Goal: Complete application form: Complete application form

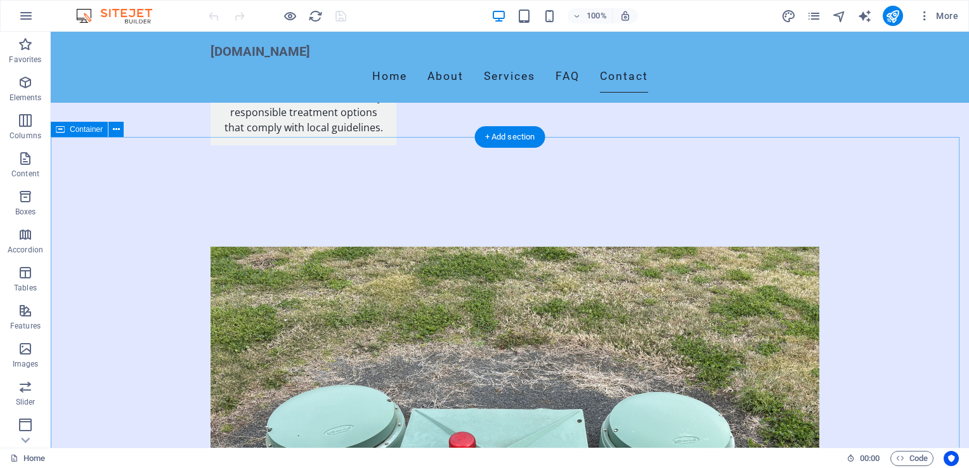
scroll to position [2409, 0]
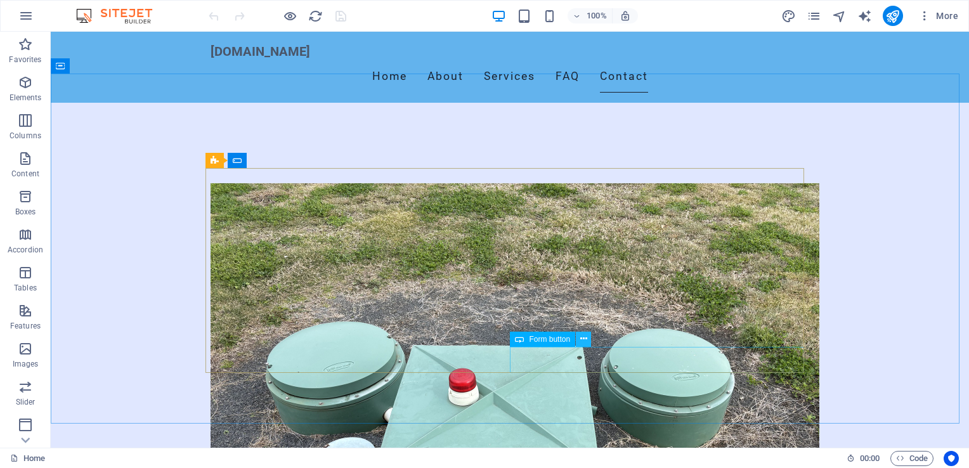
click at [583, 338] on icon at bounding box center [583, 338] width 7 height 13
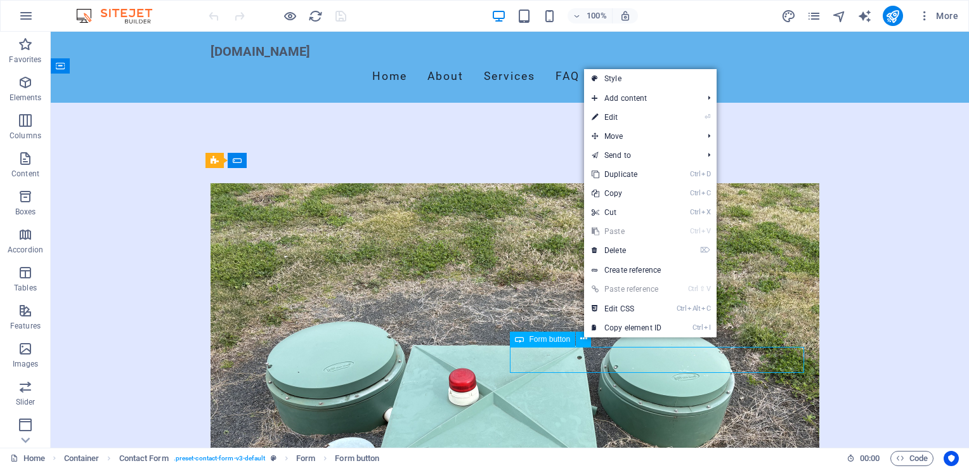
click at [548, 338] on span "Form button" at bounding box center [549, 339] width 41 height 8
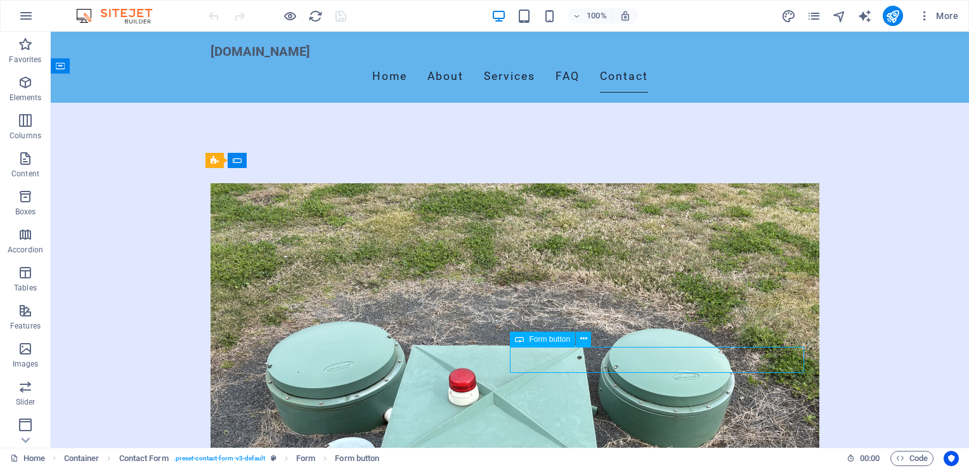
click at [547, 338] on span "Form button" at bounding box center [549, 339] width 41 height 8
click at [520, 341] on icon at bounding box center [519, 339] width 9 height 15
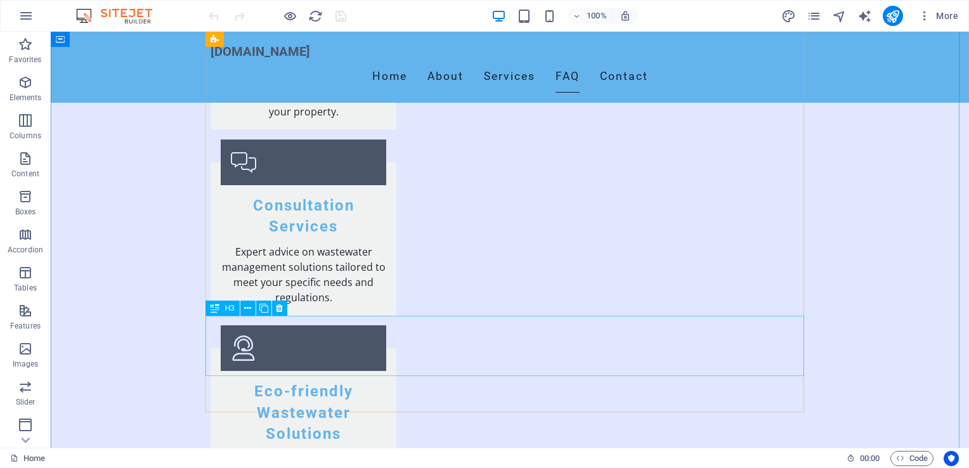
scroll to position [1965, 0]
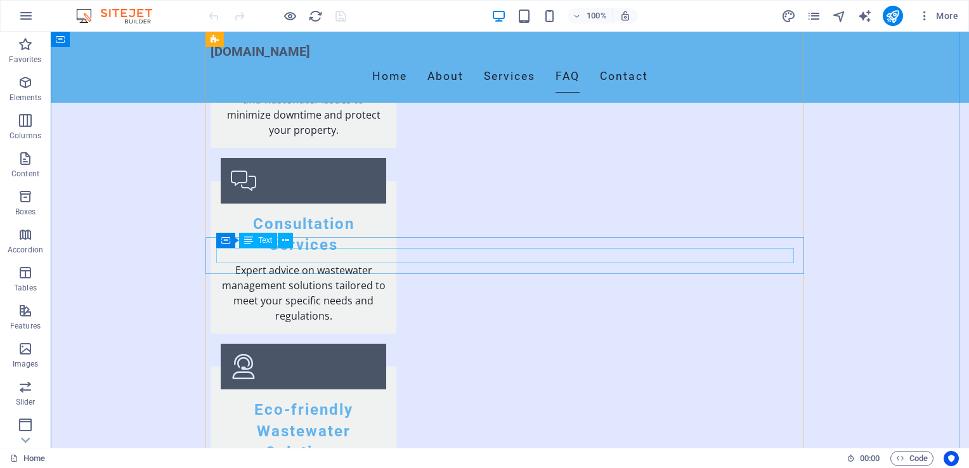
click at [270, 242] on span "Text" at bounding box center [265, 240] width 14 height 8
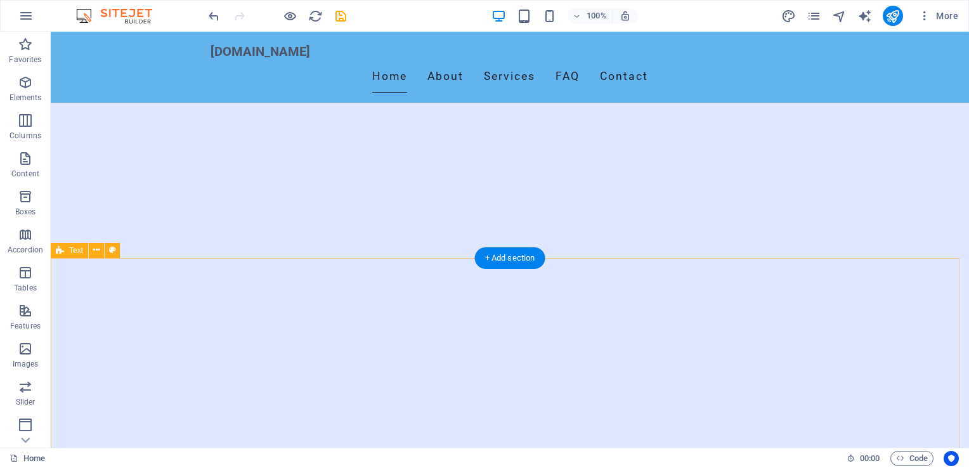
scroll to position [190, 0]
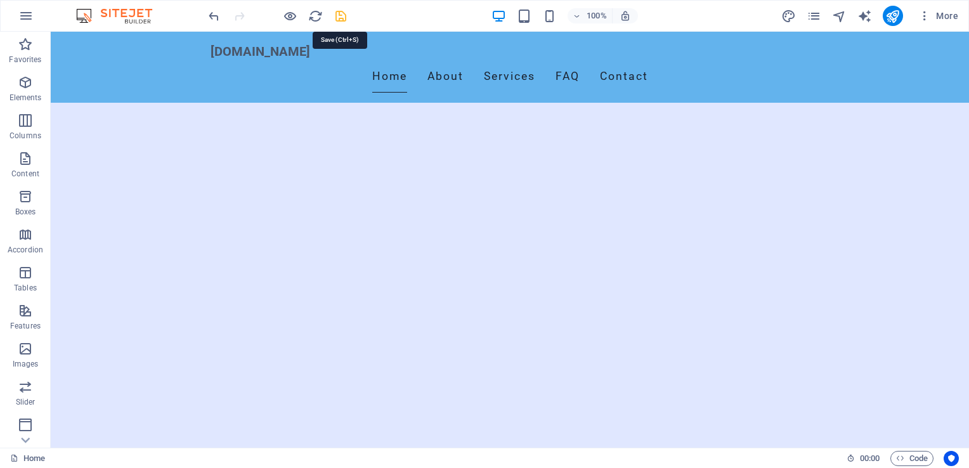
click at [341, 15] on icon "save" at bounding box center [340, 16] width 15 height 15
checkbox input "false"
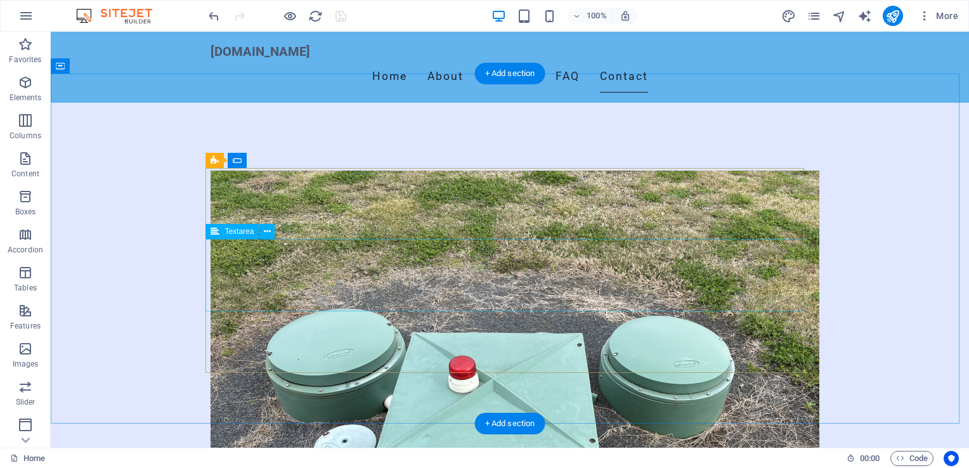
scroll to position [2409, 0]
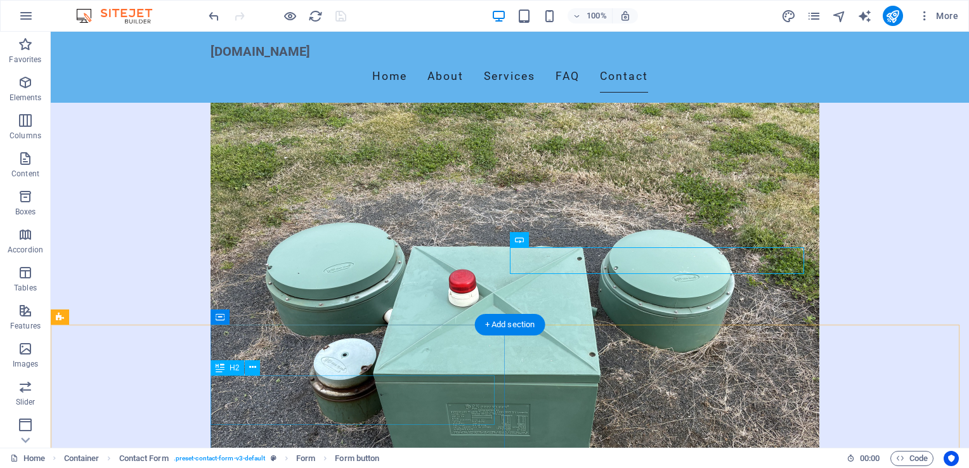
scroll to position [2627, 0]
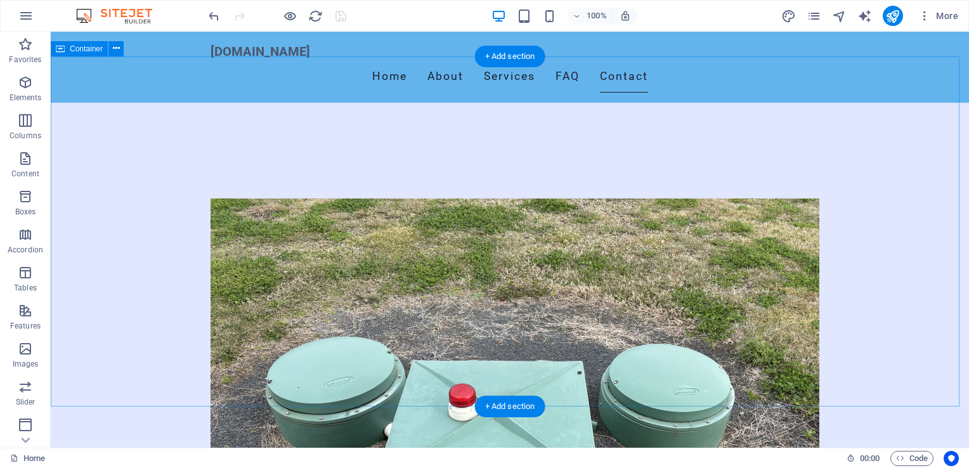
scroll to position [2373, 0]
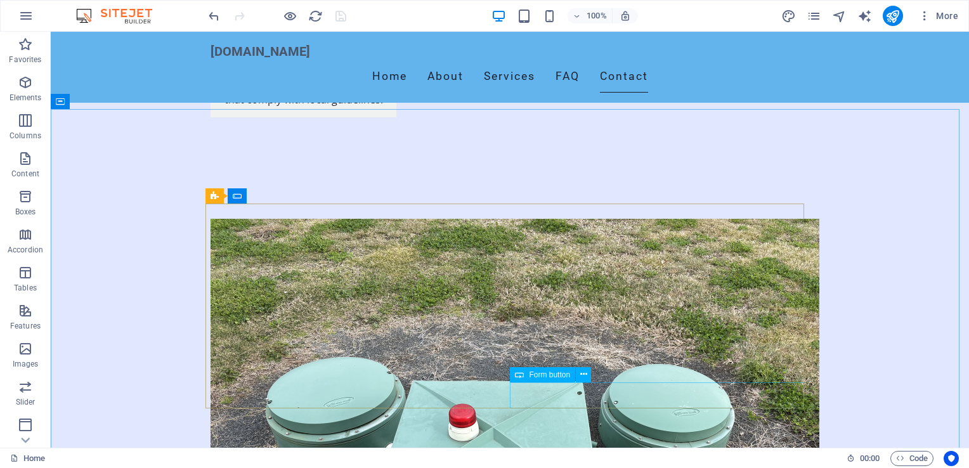
click at [540, 377] on span "Form button" at bounding box center [549, 375] width 41 height 8
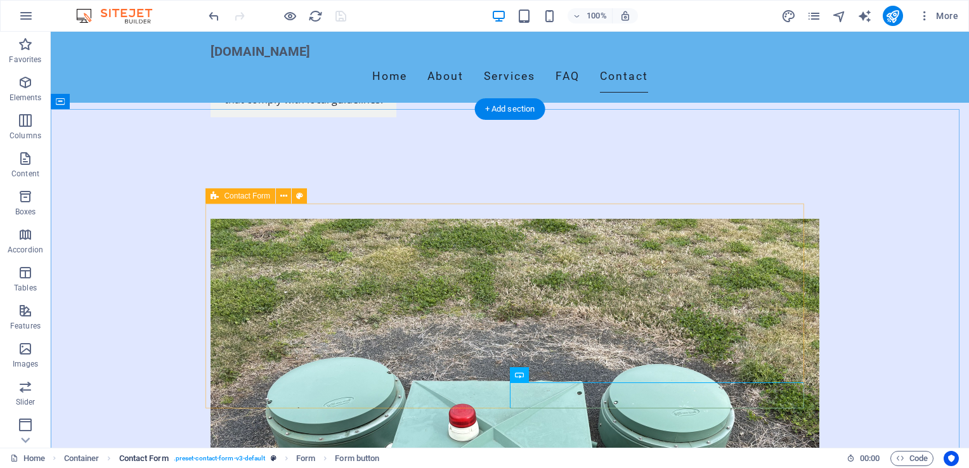
click at [231, 457] on span ". preset-contact-form-v3-default" at bounding box center [220, 458] width 92 height 15
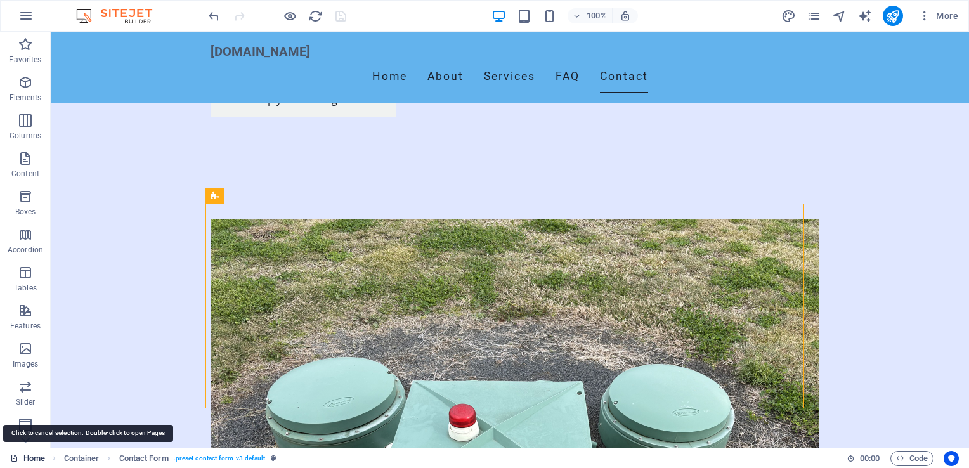
click at [25, 456] on link "Home" at bounding box center [27, 458] width 35 height 15
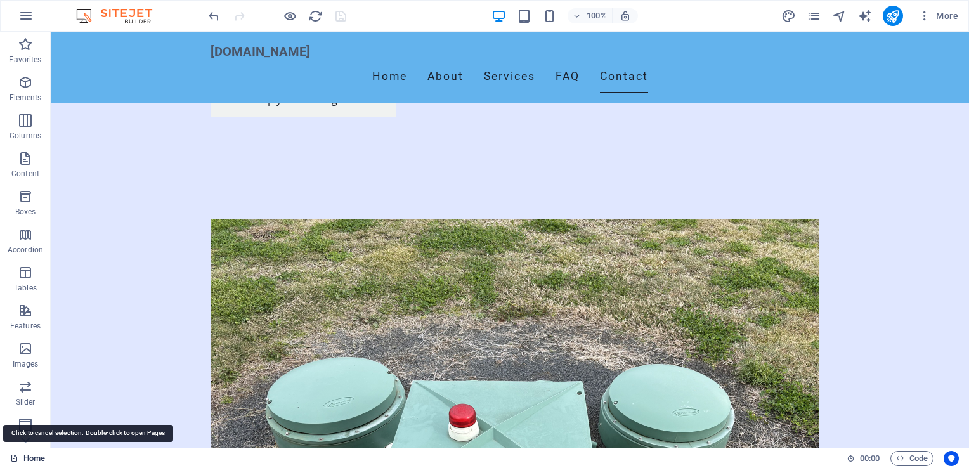
click at [25, 456] on link "Home" at bounding box center [27, 458] width 35 height 15
click at [39, 458] on link "Home" at bounding box center [27, 458] width 35 height 15
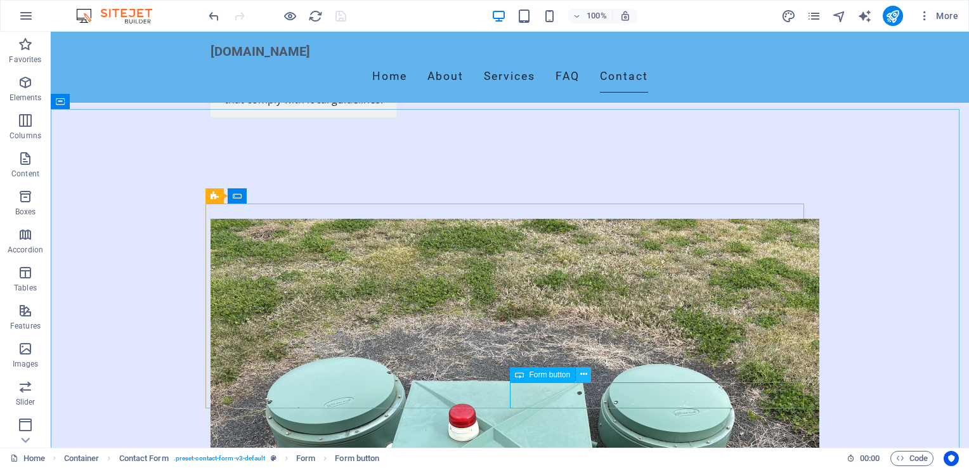
click at [583, 373] on icon at bounding box center [583, 374] width 7 height 13
